Goal: Information Seeking & Learning: Learn about a topic

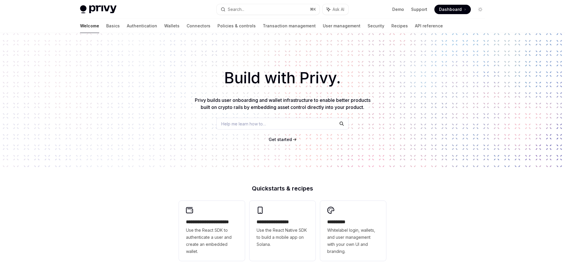
click at [110, 9] on img at bounding box center [98, 9] width 36 height 8
click at [106, 26] on link "Basics" at bounding box center [113, 26] width 14 height 14
type textarea "*"
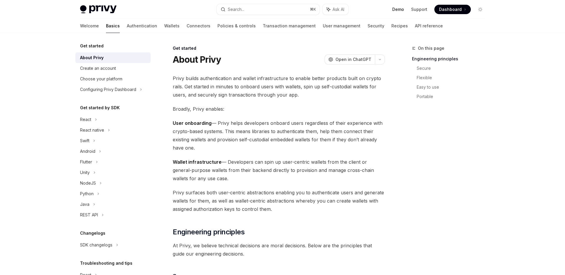
click at [399, 7] on link "Demo" at bounding box center [398, 9] width 12 height 6
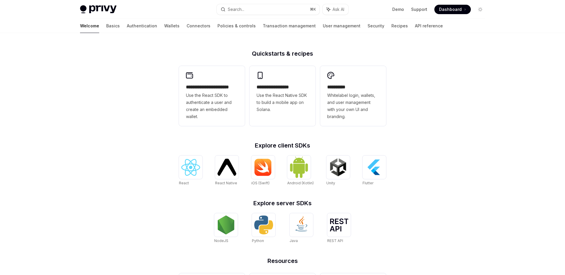
scroll to position [132, 0]
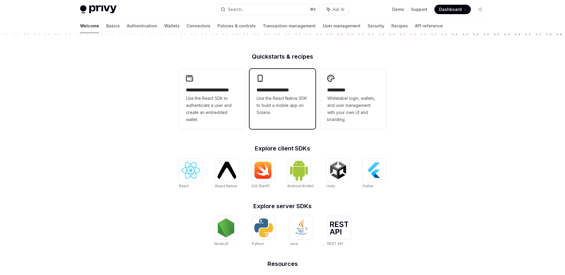
click at [297, 103] on span "Use the React Native SDK to build a mobile app on Solana." at bounding box center [282, 105] width 52 height 21
type textarea "*"
